Goal: Transaction & Acquisition: Purchase product/service

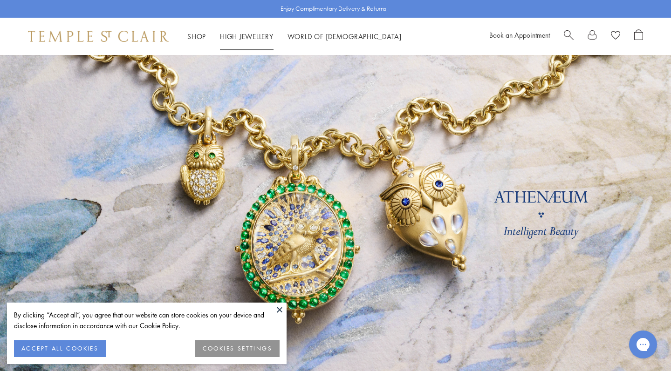
click at [233, 39] on li "High Jewellery High Jewellery" at bounding box center [247, 37] width 54 height 12
click at [249, 348] on button "COOKIES SETTINGS" at bounding box center [237, 349] width 84 height 17
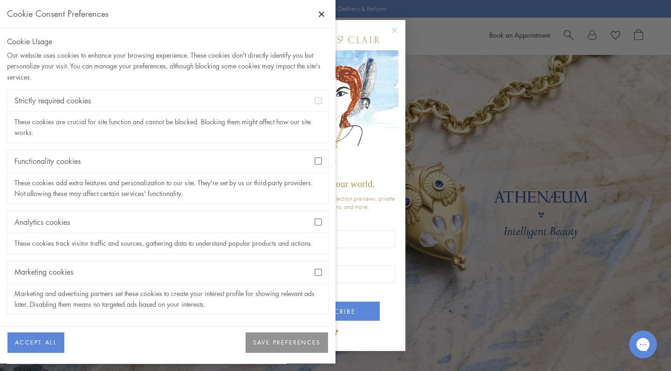
click at [279, 341] on button "SAVE PREFERENCES" at bounding box center [287, 343] width 82 height 21
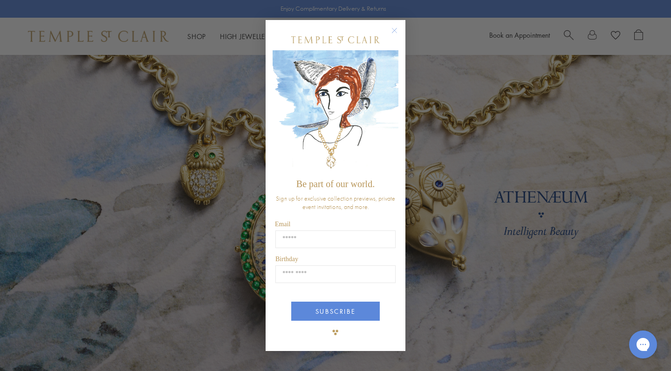
click at [392, 33] on circle "Close dialog" at bounding box center [394, 30] width 11 height 11
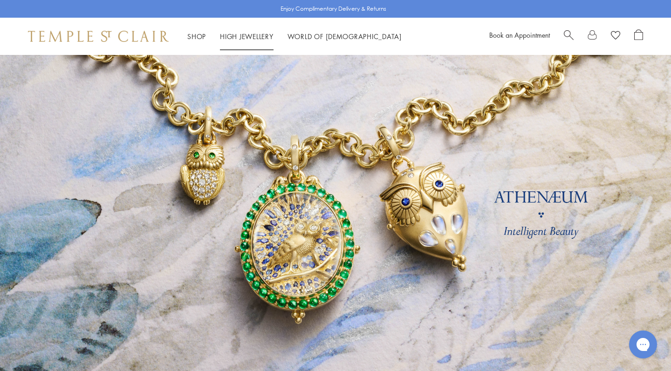
click at [245, 32] on link "High Jewellery High Jewellery" at bounding box center [247, 36] width 54 height 9
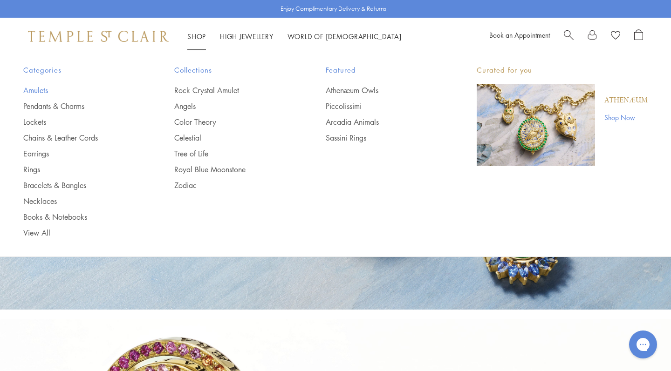
click at [43, 89] on link "Amulets" at bounding box center [80, 90] width 114 height 10
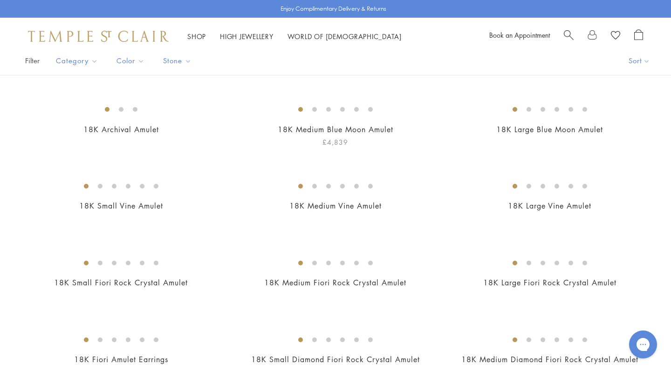
scroll to position [65, 0]
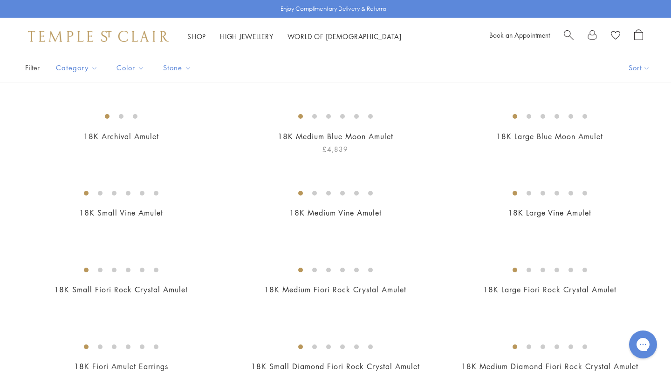
click at [0, 0] on img at bounding box center [0, 0] width 0 height 0
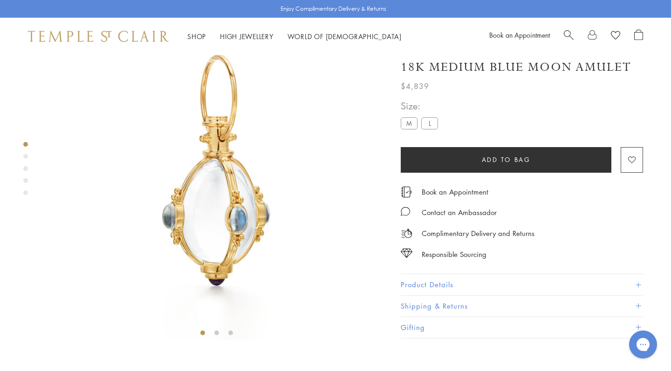
scroll to position [55, 0]
click at [26, 156] on div "Product gallery navigation" at bounding box center [25, 156] width 5 height 5
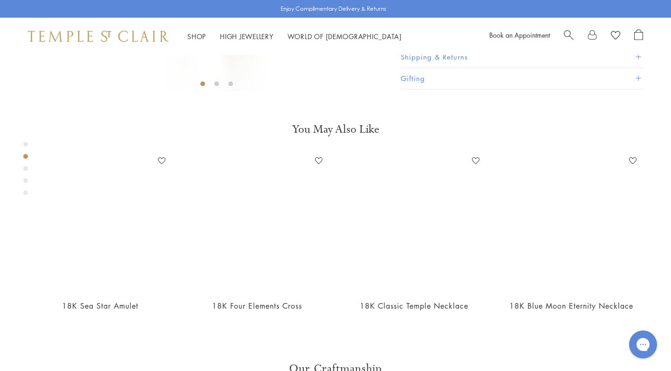
scroll to position [358, 0]
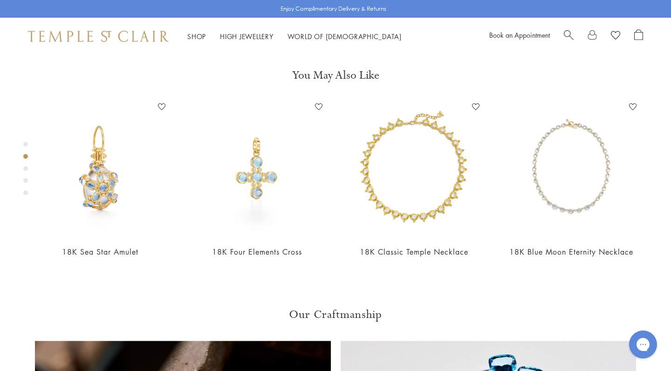
click at [26, 168] on div "Product gallery navigation" at bounding box center [25, 168] width 5 height 5
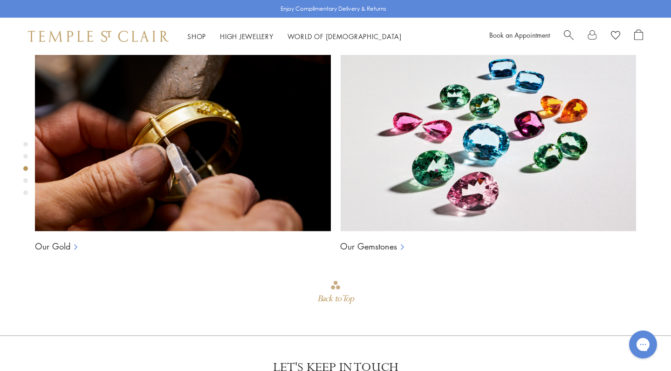
scroll to position [698, 0]
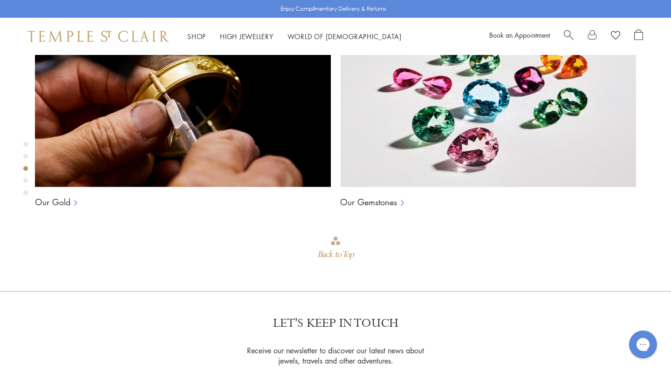
click at [27, 179] on div "Product gallery navigation" at bounding box center [25, 181] width 5 height 5
click at [26, 192] on div "Product gallery navigation" at bounding box center [25, 193] width 5 height 5
click at [24, 181] on div "Product gallery navigation" at bounding box center [25, 181] width 5 height 5
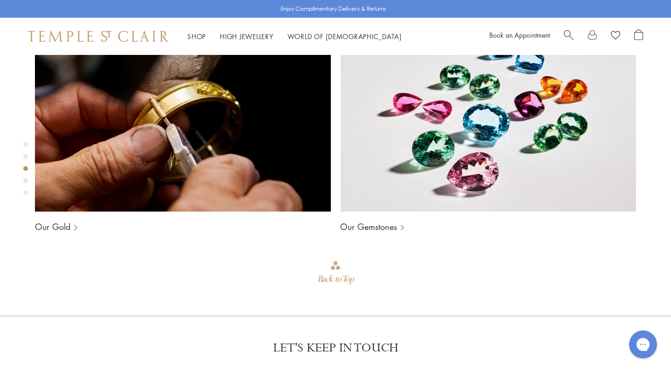
scroll to position [654, 0]
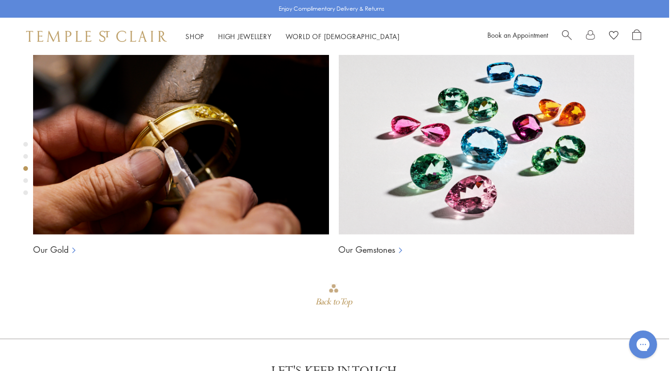
click at [25, 157] on div "Product gallery navigation" at bounding box center [25, 156] width 5 height 5
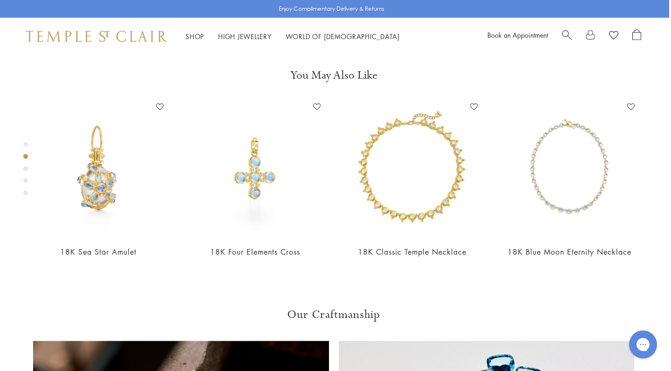
click at [27, 145] on div "Product gallery navigation" at bounding box center [25, 144] width 5 height 5
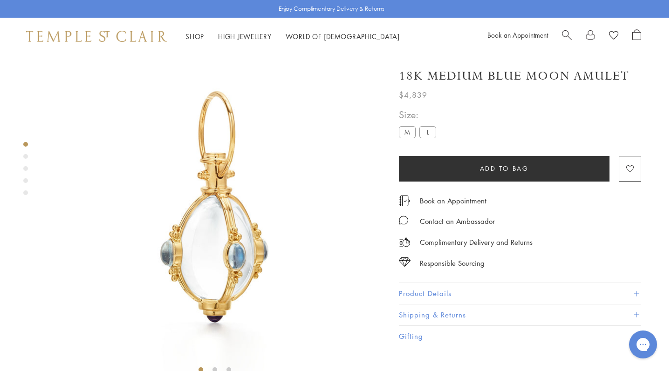
click at [27, 155] on div "Product gallery navigation" at bounding box center [25, 156] width 5 height 5
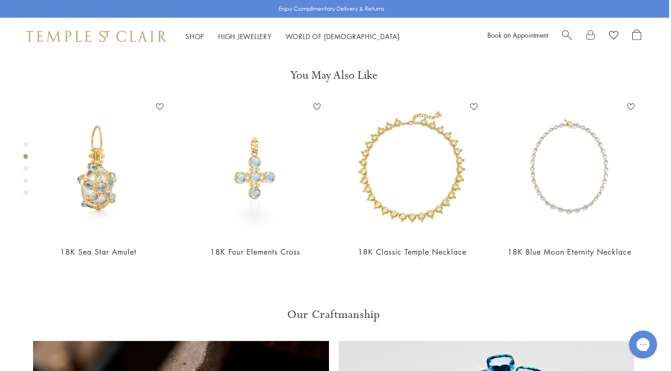
click at [26, 142] on div "Product gallery navigation" at bounding box center [25, 171] width 5 height 63
click at [26, 142] on div "Product gallery navigation" at bounding box center [25, 144] width 5 height 5
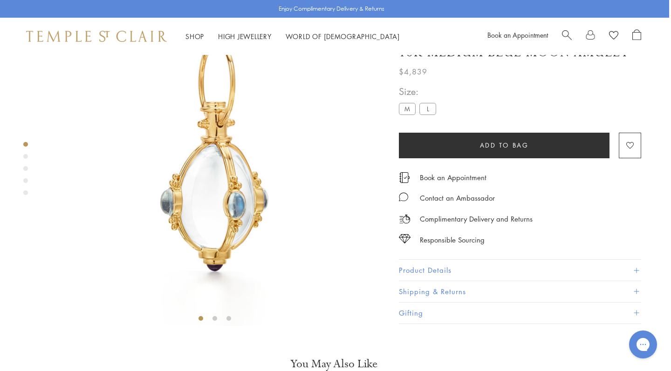
scroll to position [18, 2]
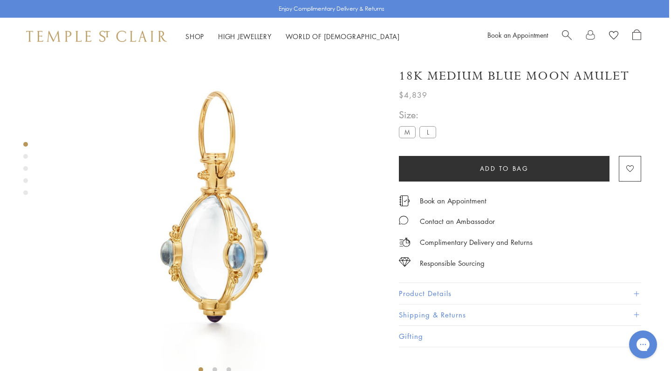
click at [26, 154] on div "Product gallery navigation" at bounding box center [25, 156] width 5 height 5
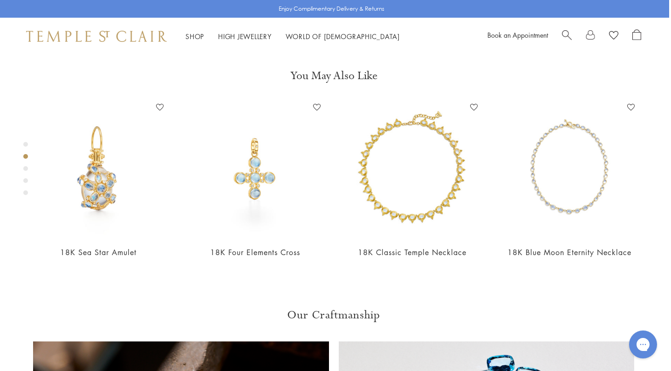
scroll to position [358, 2]
